Goal: Information Seeking & Learning: Find specific fact

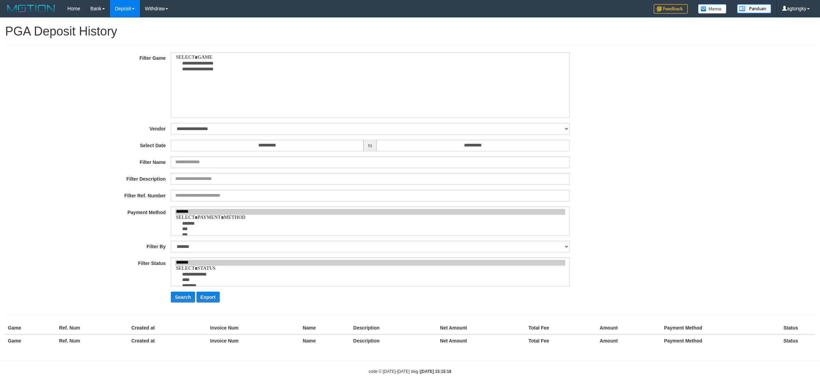
select select
select select "**"
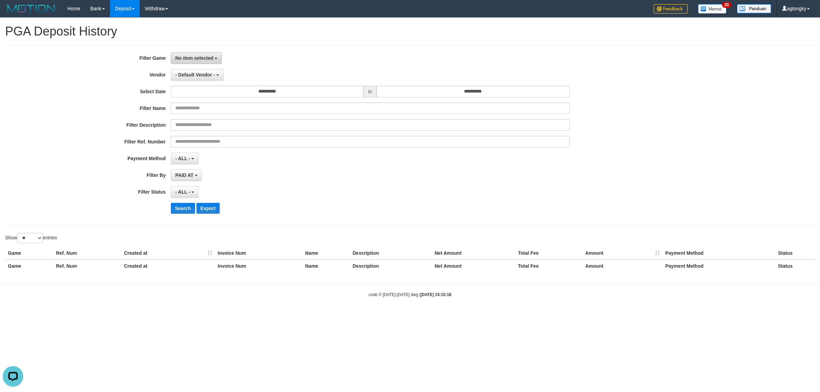
click at [200, 63] on button "No item selected" at bounding box center [196, 58] width 51 height 12
click at [212, 99] on label "[ITOTO] PANENTOGEL" at bounding box center [214, 103] width 87 height 10
select select "****"
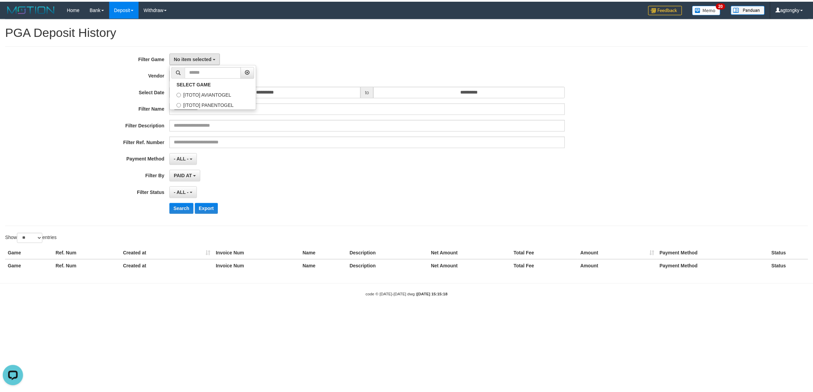
scroll to position [12, 0]
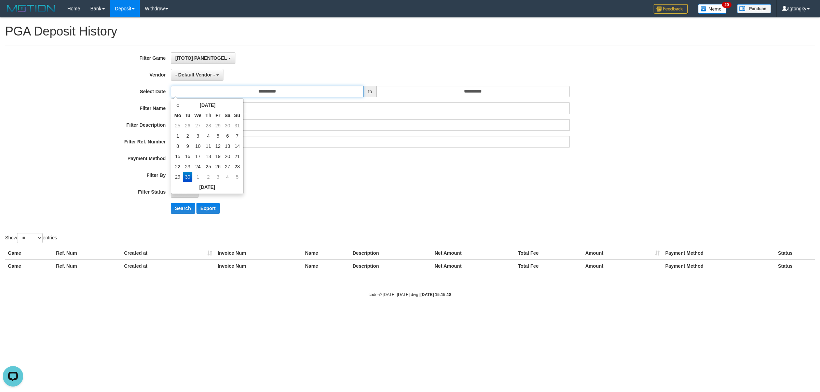
click at [286, 95] on input "**********" at bounding box center [267, 92] width 193 height 12
click at [175, 178] on td "29" at bounding box center [178, 177] width 10 height 10
type input "**********"
click at [461, 93] on input "**********" at bounding box center [472, 92] width 193 height 12
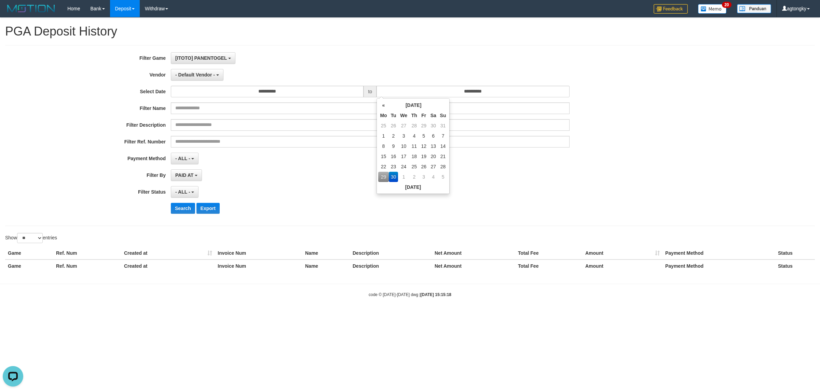
click at [381, 178] on td "29" at bounding box center [383, 177] width 10 height 10
type input "**********"
click at [320, 176] on div "PAID AT PAID AT CREATED AT" at bounding box center [370, 175] width 399 height 12
click at [200, 80] on button "- Default Vendor -" at bounding box center [197, 75] width 53 height 12
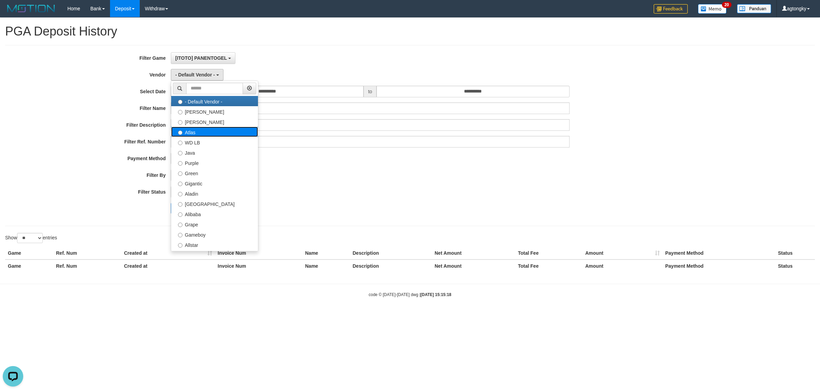
click at [195, 131] on label "Atlas" at bounding box center [214, 132] width 87 height 10
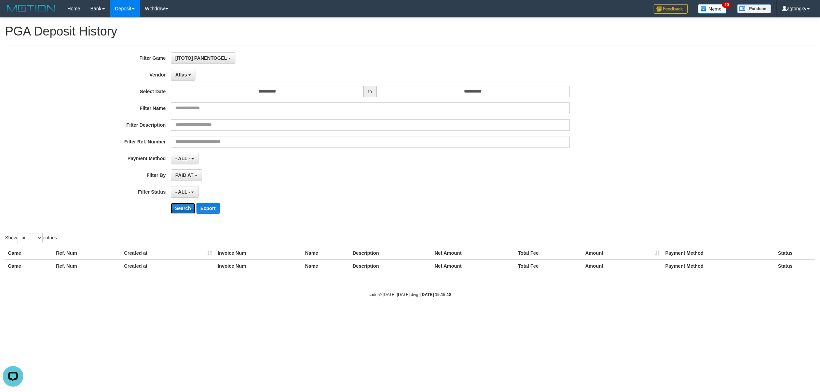
click at [181, 210] on button "Search" at bounding box center [183, 208] width 24 height 11
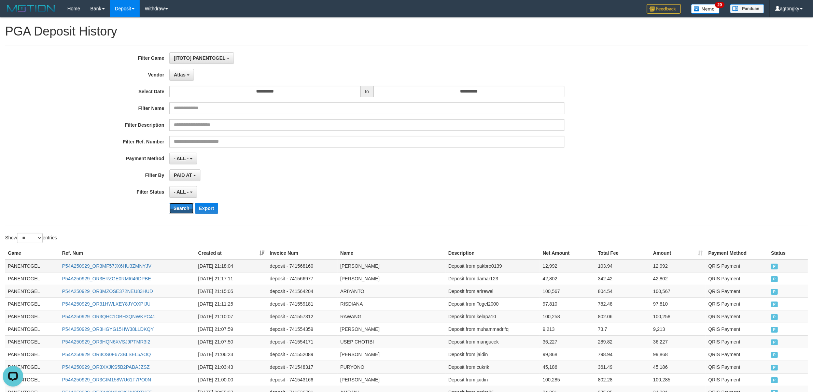
scroll to position [253, 0]
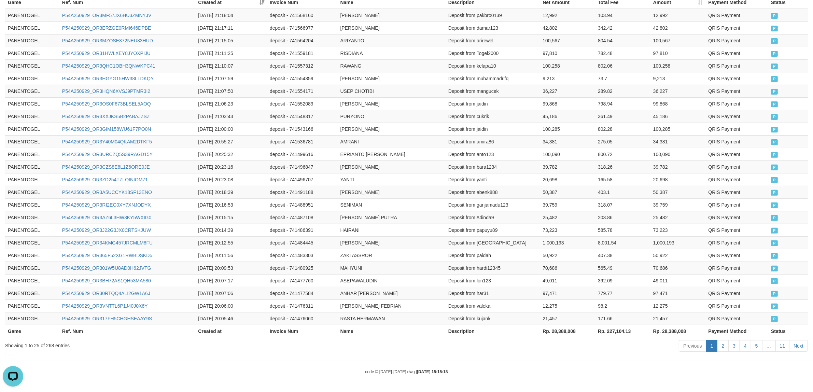
click at [564, 335] on th "Rp. 28,388,008" at bounding box center [567, 331] width 55 height 13
copy th "28,388,008"
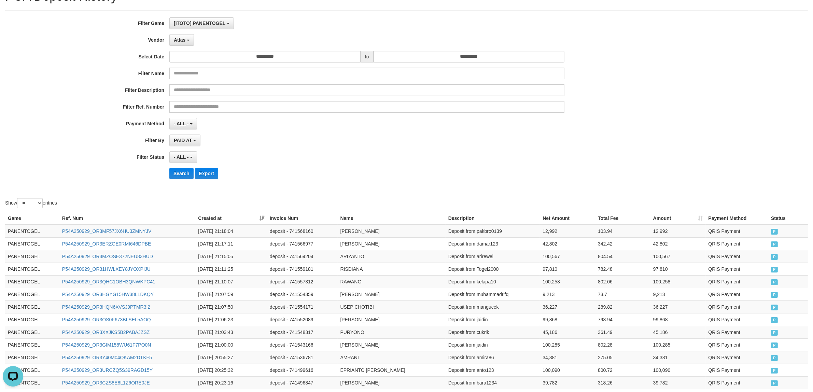
scroll to position [0, 0]
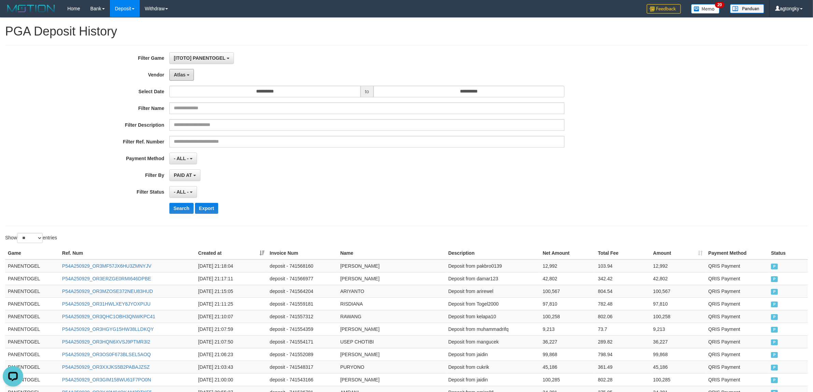
drag, startPoint x: 192, startPoint y: 72, endPoint x: 191, endPoint y: 85, distance: 12.7
click at [191, 72] on button "Atlas" at bounding box center [181, 75] width 25 height 12
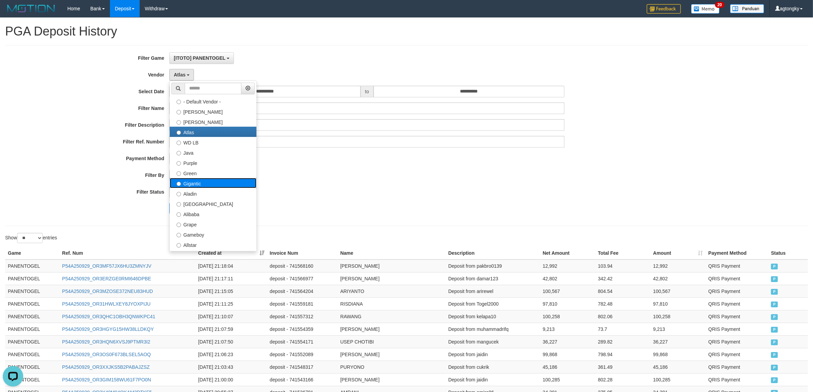
click at [214, 183] on label "Gigantic" at bounding box center [213, 183] width 87 height 10
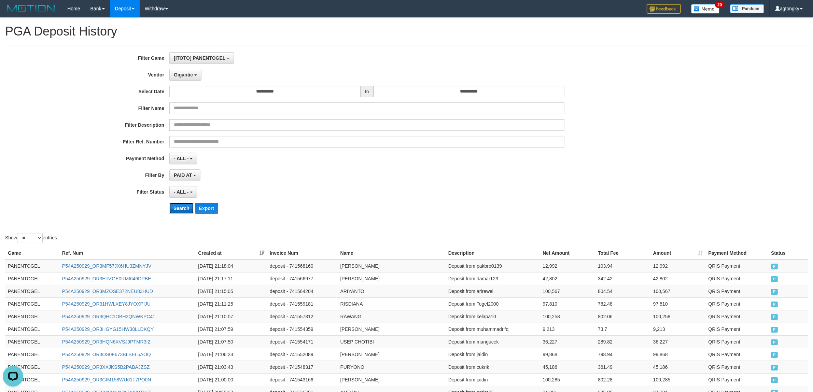
click at [183, 209] on button "Search" at bounding box center [181, 208] width 24 height 11
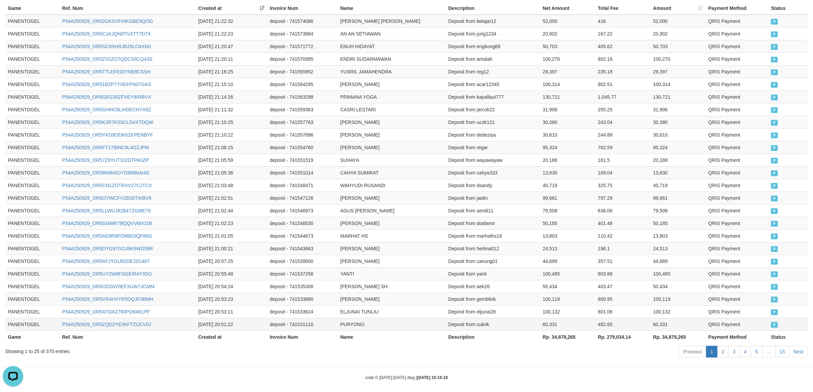
scroll to position [253, 0]
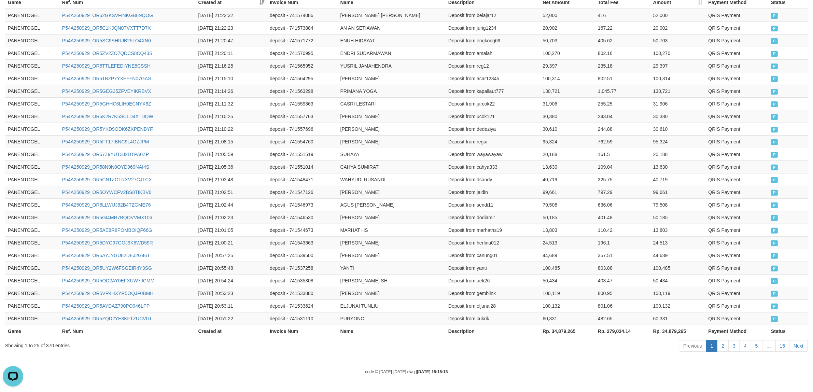
click at [560, 331] on th "Rp. 34,879,265" at bounding box center [567, 331] width 55 height 13
copy th "34,879,265"
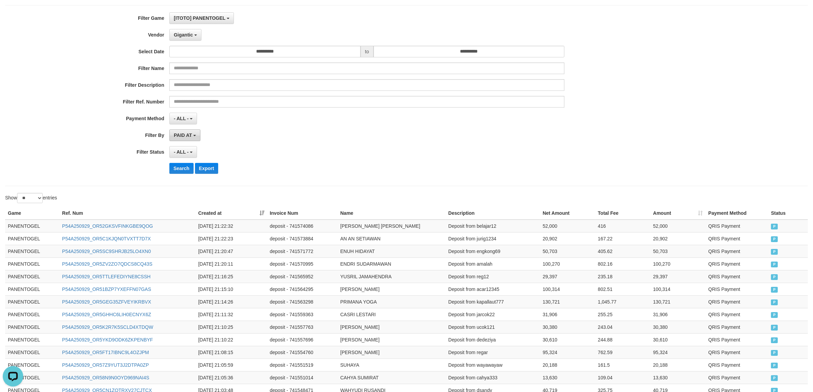
scroll to position [0, 0]
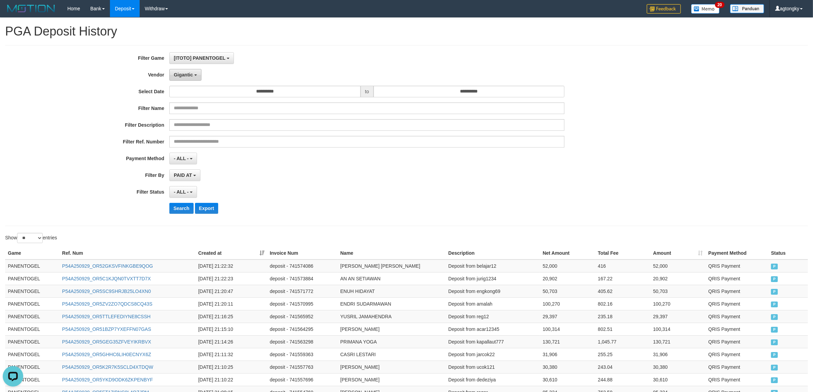
click at [180, 79] on button "Gigantic" at bounding box center [185, 75] width 32 height 12
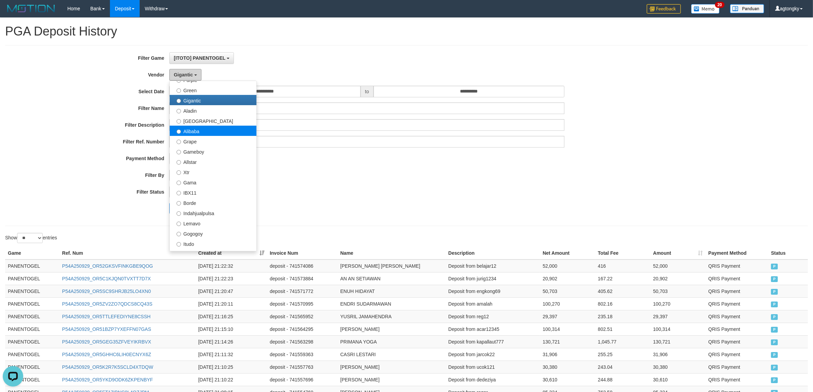
scroll to position [85, 0]
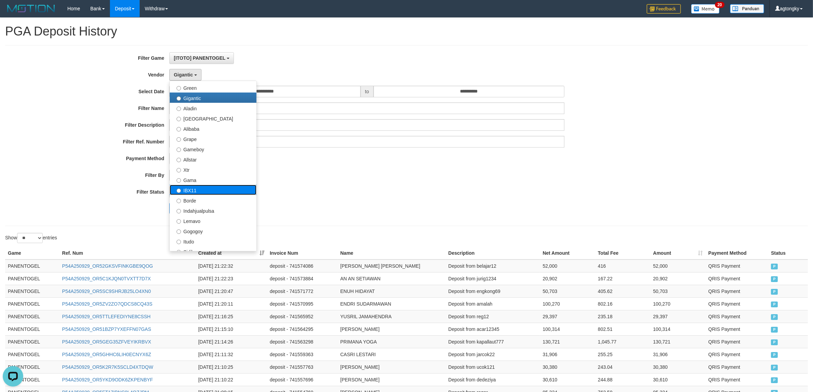
click at [200, 191] on label "IBX11" at bounding box center [213, 190] width 87 height 10
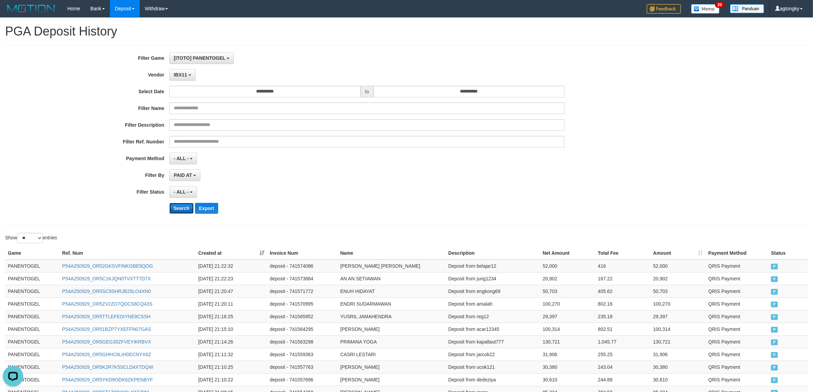
click at [178, 214] on button "Search" at bounding box center [181, 208] width 24 height 11
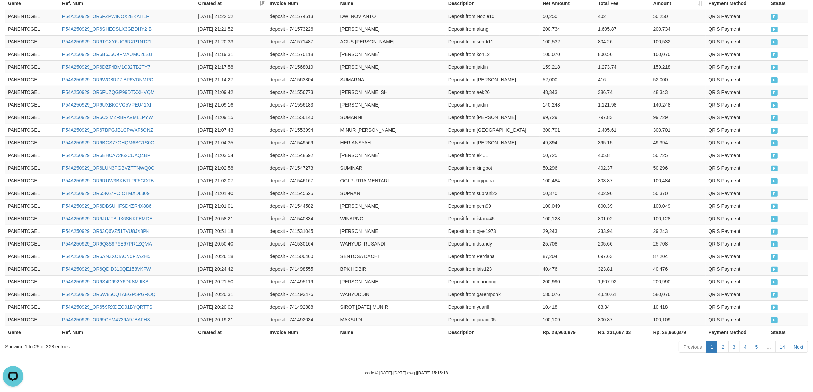
scroll to position [253, 0]
click at [560, 334] on th "Rp. 28,960,879" at bounding box center [567, 331] width 55 height 13
copy th "28,960,879"
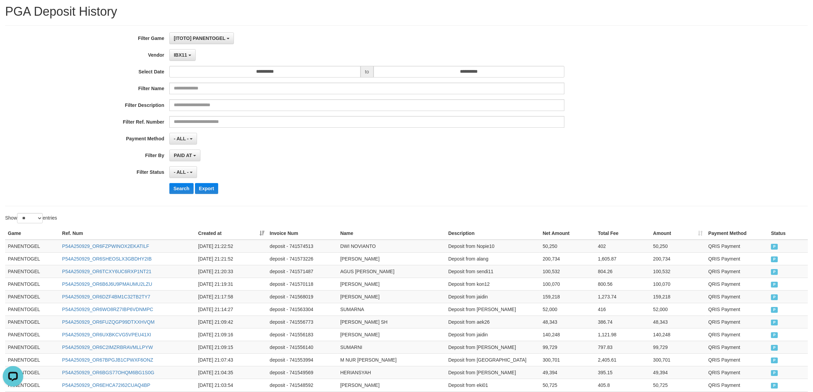
scroll to position [0, 0]
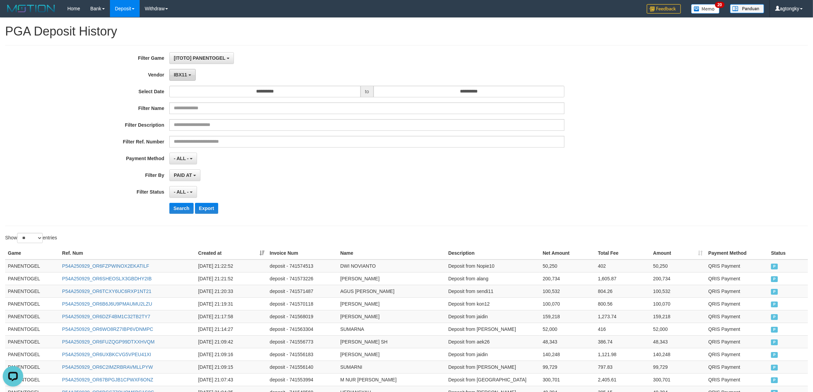
click at [185, 75] on span "IBX11" at bounding box center [180, 74] width 13 height 5
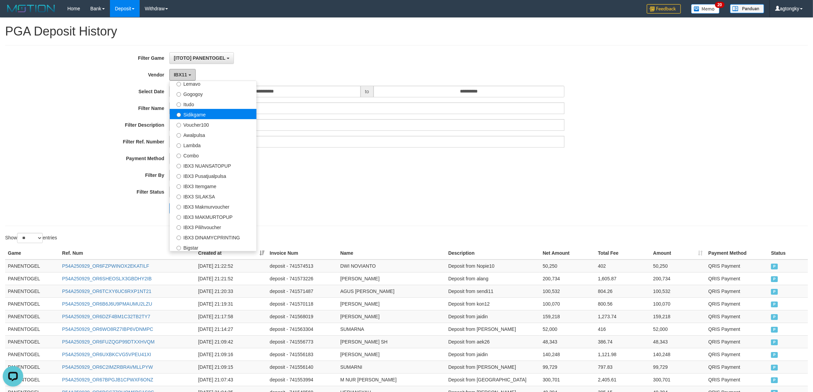
scroll to position [169, 0]
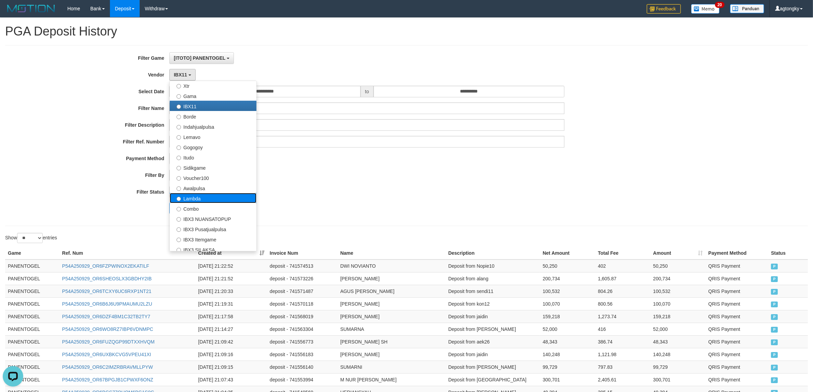
click at [204, 202] on label "Lambda" at bounding box center [213, 198] width 87 height 10
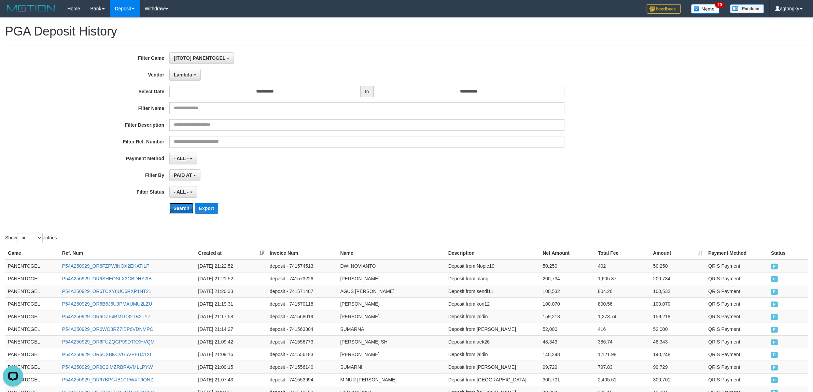
click at [182, 209] on button "Search" at bounding box center [181, 208] width 24 height 11
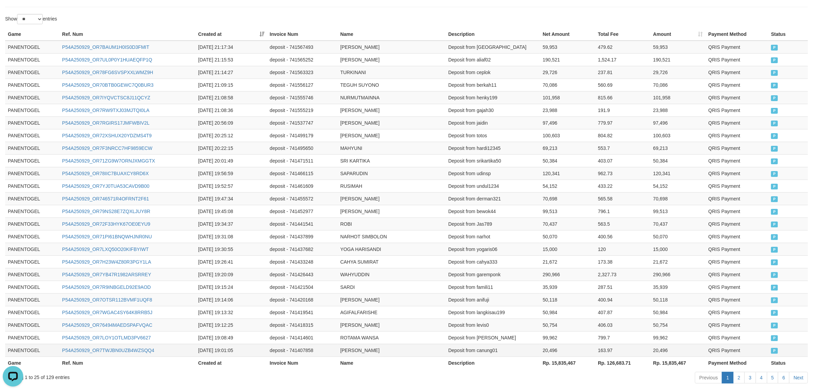
scroll to position [253, 0]
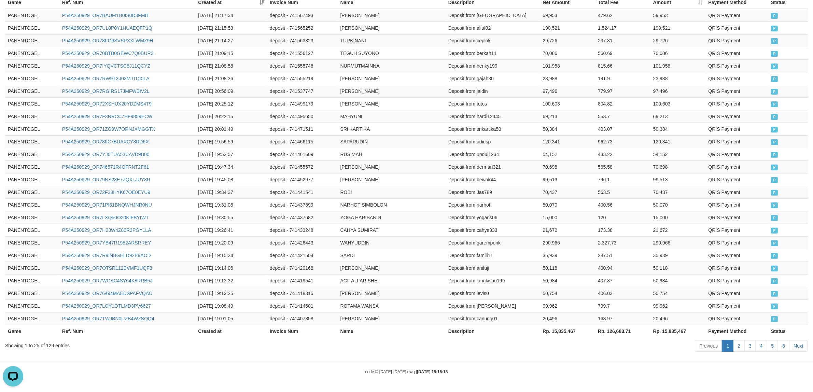
click at [561, 330] on th "Rp. 15,835,467" at bounding box center [567, 331] width 55 height 13
click at [565, 332] on th "Rp. 15,835,467" at bounding box center [567, 331] width 55 height 13
copy th "15,835,467"
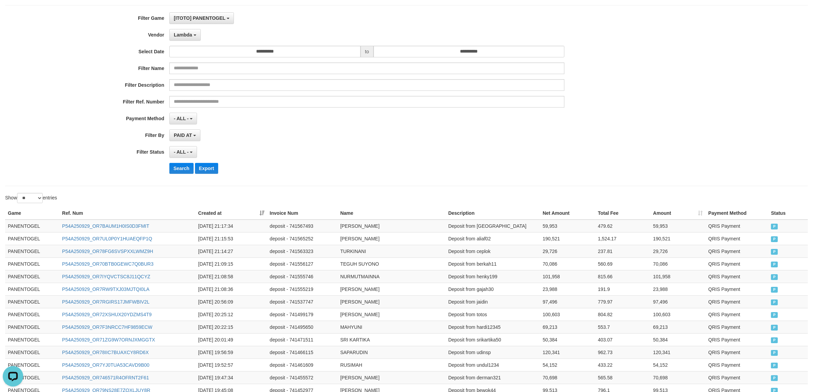
scroll to position [0, 0]
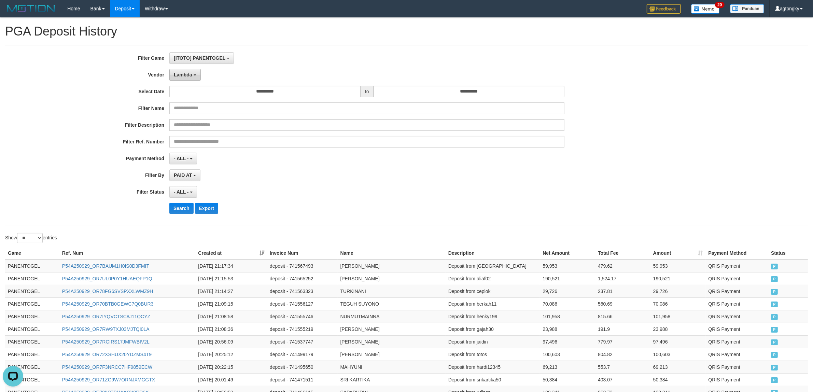
click at [189, 75] on span "Lambda" at bounding box center [183, 74] width 18 height 5
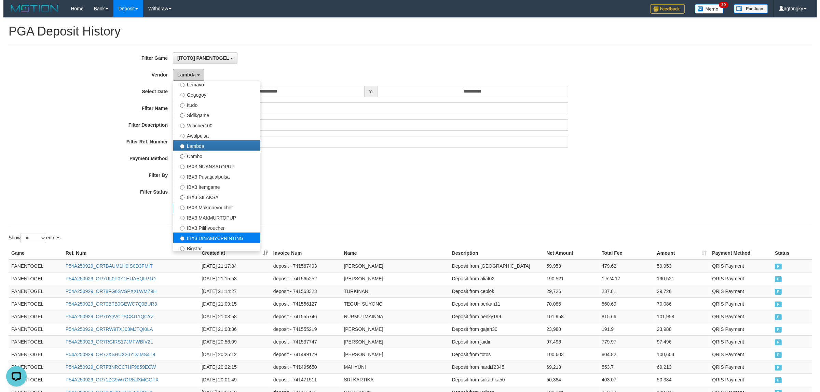
scroll to position [255, 0]
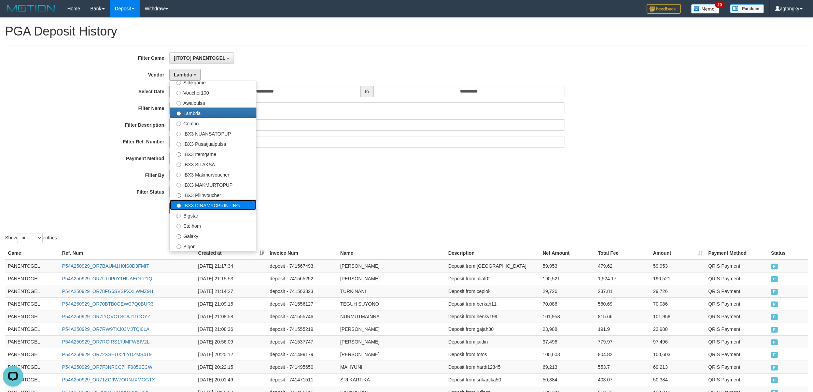
click at [229, 205] on label "IBX3 DINAMYCPRINTING" at bounding box center [213, 205] width 87 height 10
select select "**********"
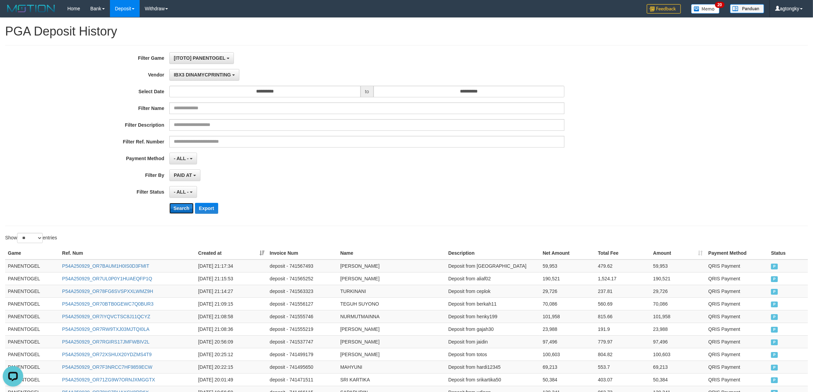
click at [175, 210] on button "Search" at bounding box center [181, 208] width 24 height 11
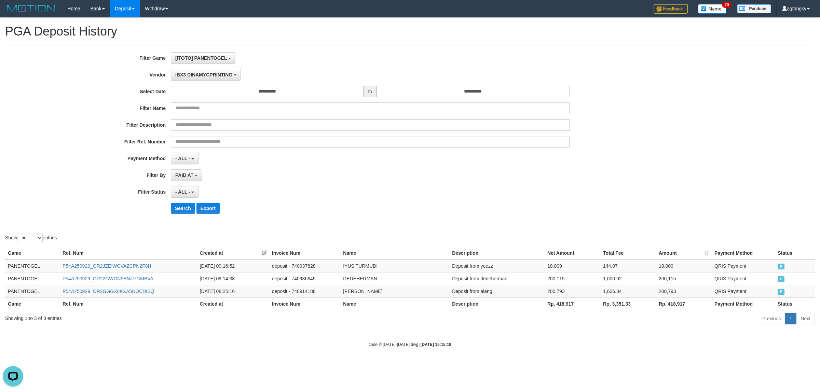
click at [559, 308] on th "Rp. 418,917" at bounding box center [573, 304] width 56 height 13
copy th "418,917"
click at [220, 60] on span "[ITOTO] PANENTOGEL" at bounding box center [201, 57] width 52 height 5
click at [227, 96] on label "[ITOTO] AVIANTOGEL" at bounding box center [214, 93] width 87 height 10
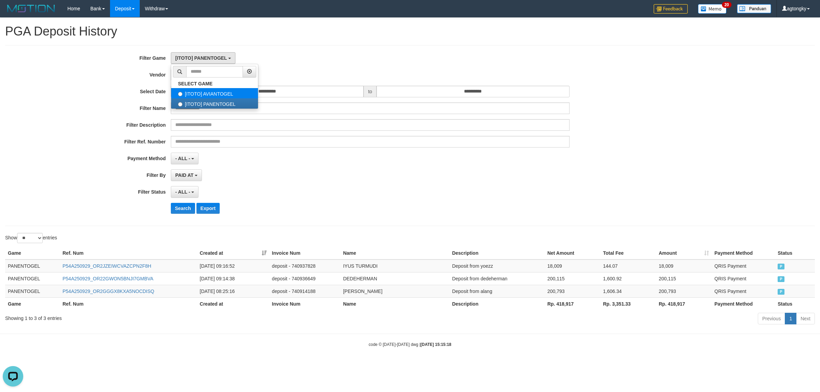
select select "****"
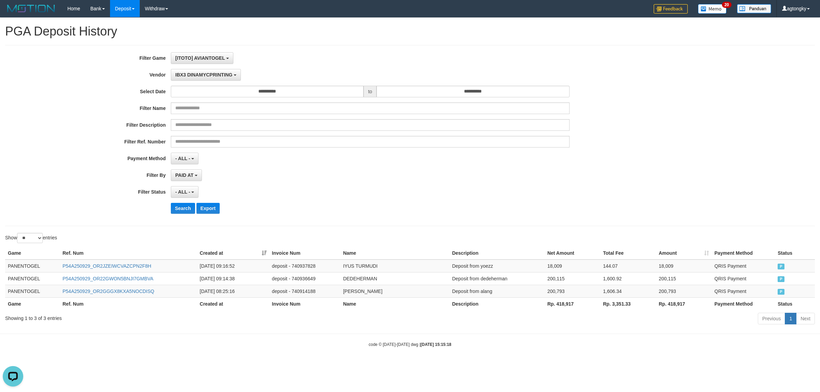
scroll to position [11, 0]
click at [208, 79] on button "IBX3 DINAMYCPRINTING" at bounding box center [206, 75] width 70 height 12
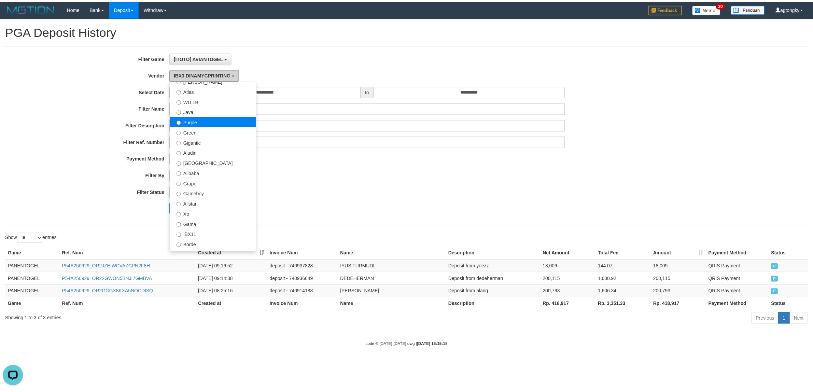
scroll to position [0, 0]
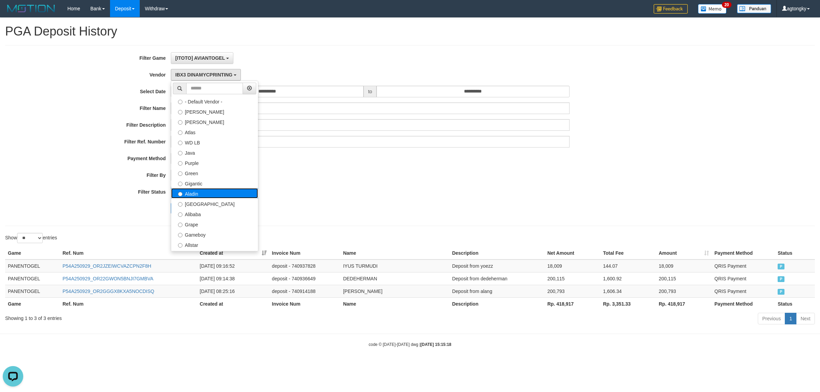
click at [204, 196] on label "Aladin" at bounding box center [214, 193] width 87 height 10
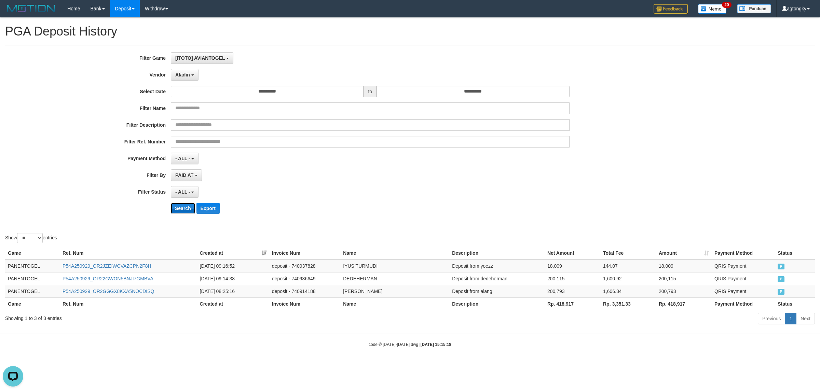
drag, startPoint x: 180, startPoint y: 209, endPoint x: 187, endPoint y: 211, distance: 7.4
click at [180, 209] on button "Search" at bounding box center [183, 208] width 24 height 11
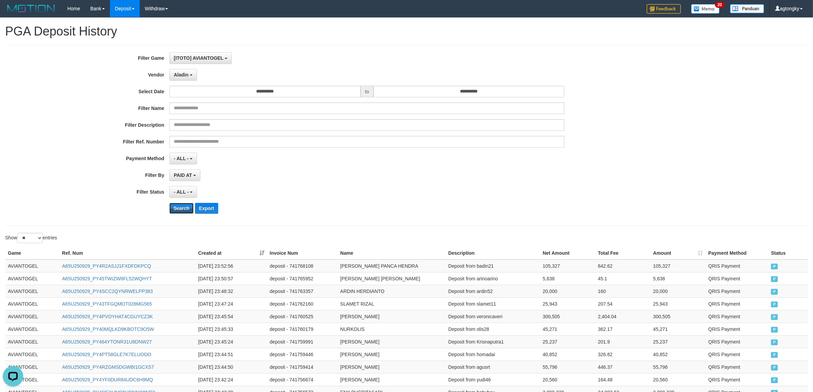
scroll to position [253, 0]
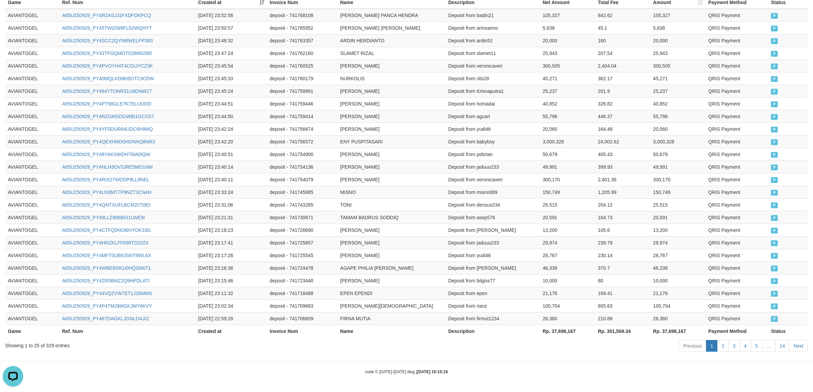
click at [559, 331] on th "Rp. 37,696,167" at bounding box center [567, 331] width 55 height 13
copy th "37,696,167"
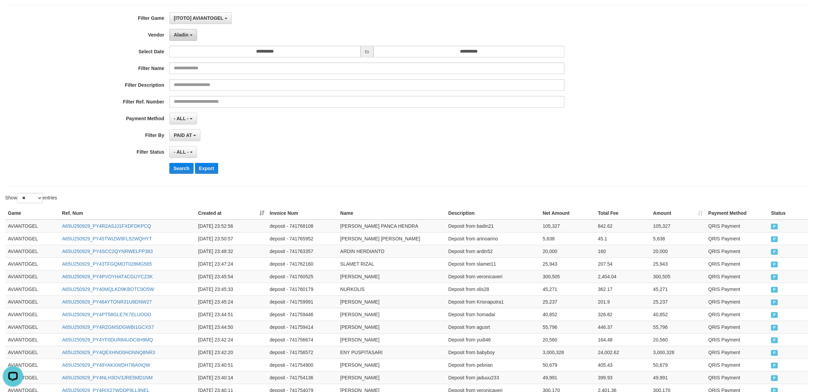
drag, startPoint x: 181, startPoint y: 28, endPoint x: 183, endPoint y: 32, distance: 4.3
click at [181, 28] on div "**********" at bounding box center [339, 95] width 678 height 167
click at [183, 37] on span "Aladin" at bounding box center [181, 34] width 15 height 5
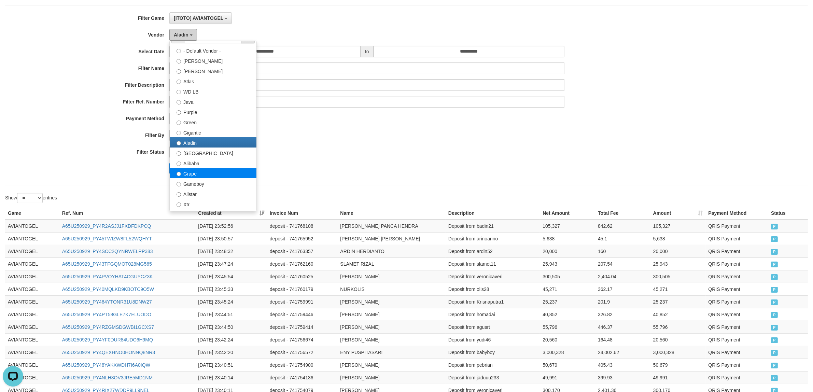
scroll to position [43, 0]
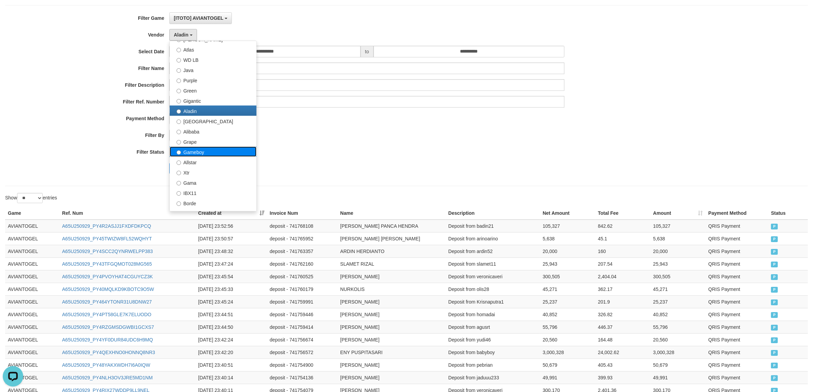
click at [207, 155] on label "Gameboy" at bounding box center [213, 152] width 87 height 10
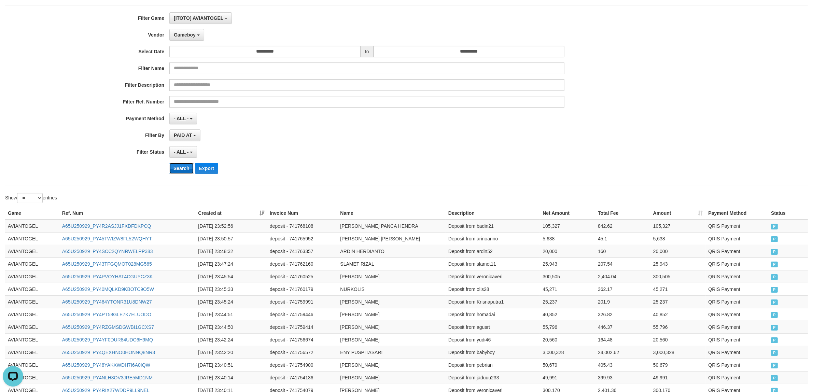
click at [181, 173] on button "Search" at bounding box center [181, 168] width 24 height 11
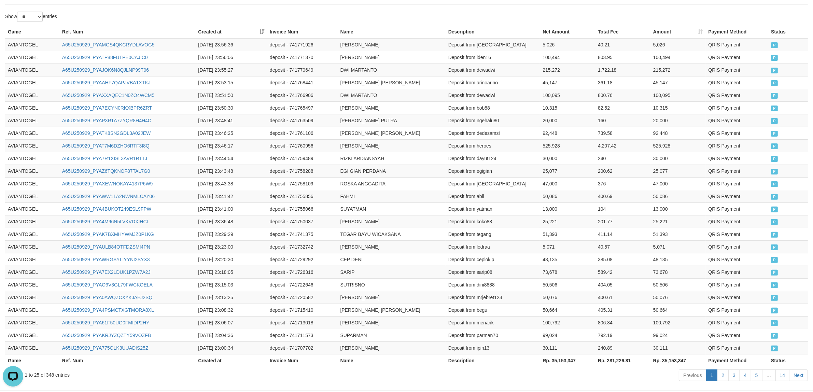
scroll to position [253, 0]
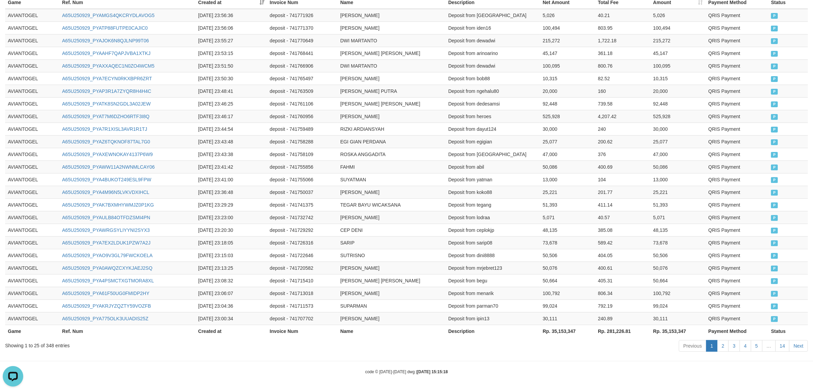
click at [561, 334] on th "Rp. 35,153,347" at bounding box center [567, 331] width 55 height 13
copy th "35,153,347"
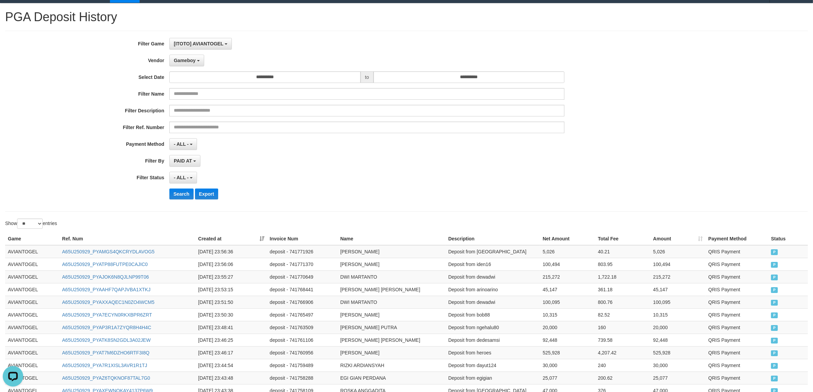
scroll to position [0, 0]
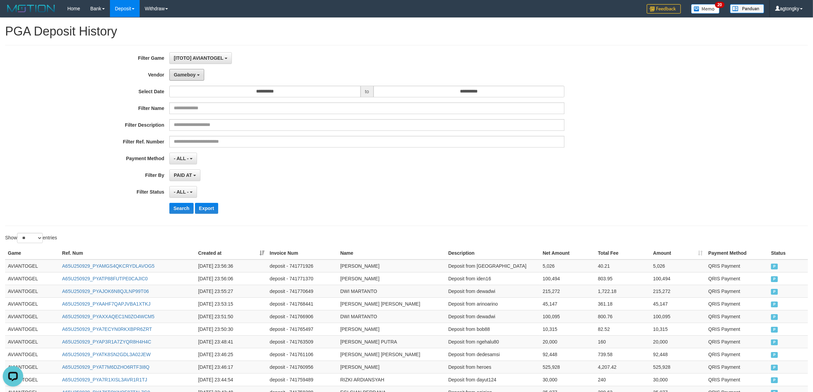
drag, startPoint x: 186, startPoint y: 74, endPoint x: 189, endPoint y: 102, distance: 28.8
click at [186, 74] on span "Gameboy" at bounding box center [185, 74] width 22 height 5
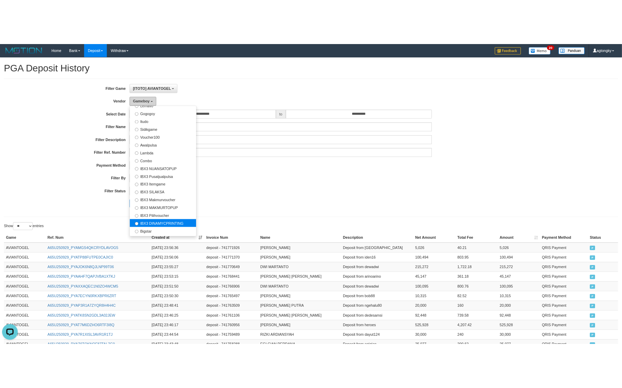
scroll to position [255, 0]
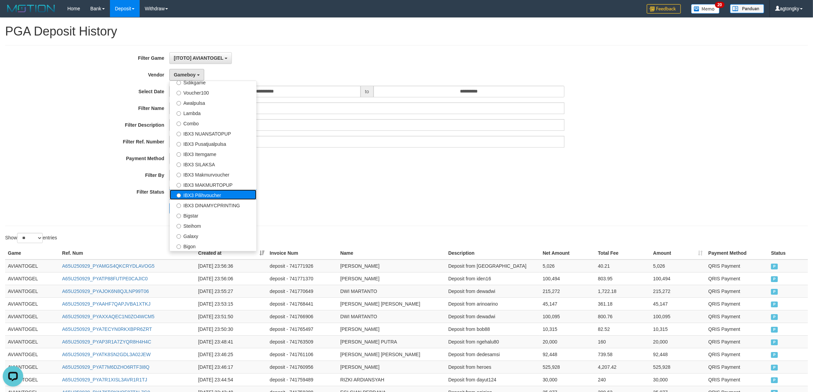
click at [218, 193] on label "IBX3 Pilihvoucher" at bounding box center [213, 195] width 87 height 10
select select "**********"
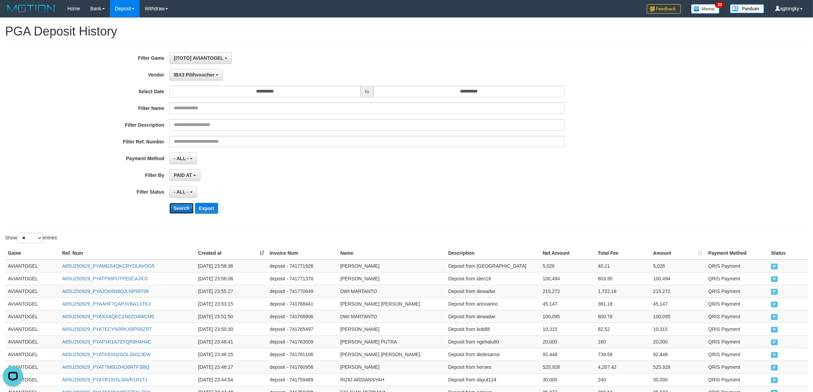
click at [183, 214] on button "Search" at bounding box center [181, 208] width 24 height 11
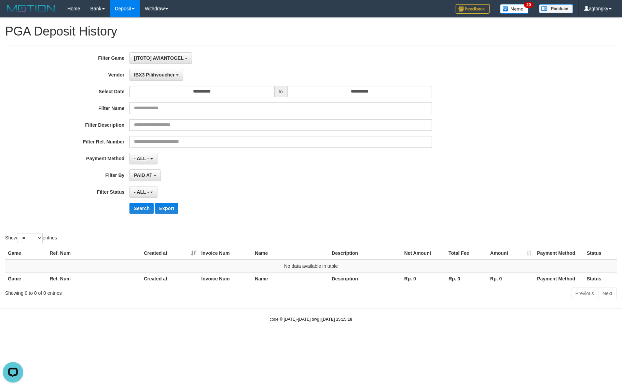
click at [396, 326] on body "Toggle navigation Home Bank Account List Load By Website Group [ITOTO] AVIANTOG…" at bounding box center [311, 170] width 622 height 340
